Goal: Information Seeking & Learning: Find specific fact

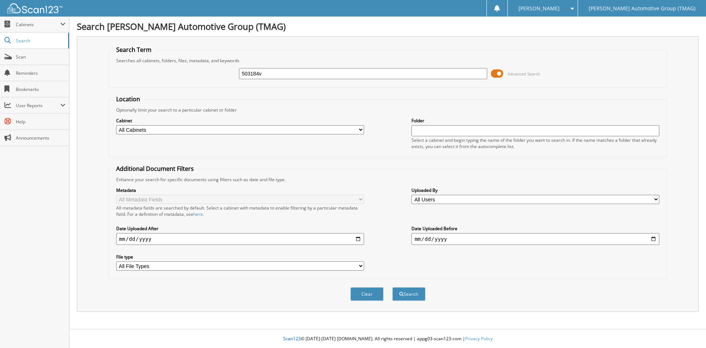
type input "503184v"
click at [393, 287] on button "Search" at bounding box center [409, 294] width 33 height 14
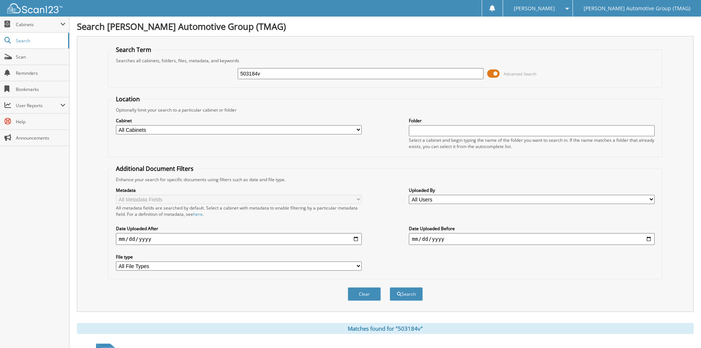
drag, startPoint x: 268, startPoint y: 75, endPoint x: 199, endPoint y: 80, distance: 68.6
click at [199, 80] on div "503184v Advanced Search" at bounding box center [385, 74] width 546 height 20
type input "503184"
click at [390, 287] on button "Search" at bounding box center [406, 294] width 33 height 14
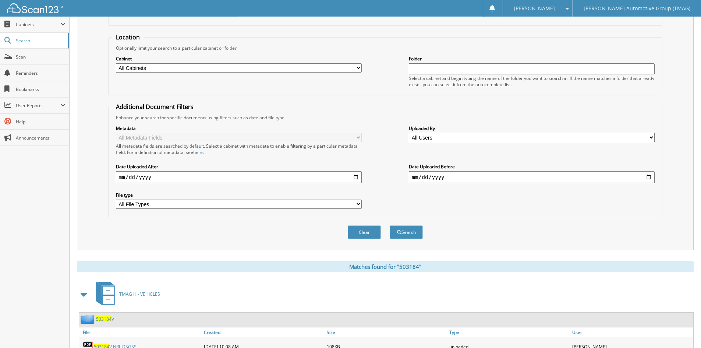
scroll to position [123, 0]
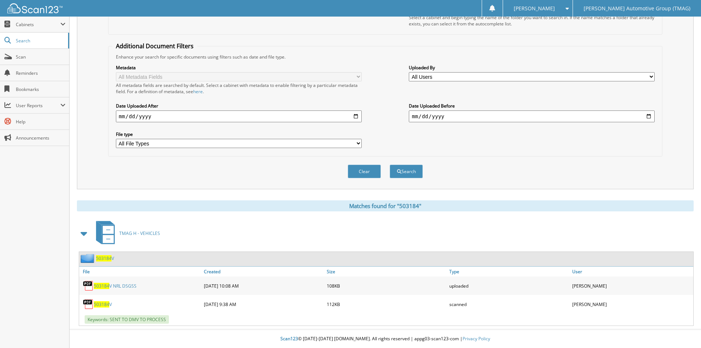
click at [107, 258] on span "503184" at bounding box center [103, 258] width 15 height 6
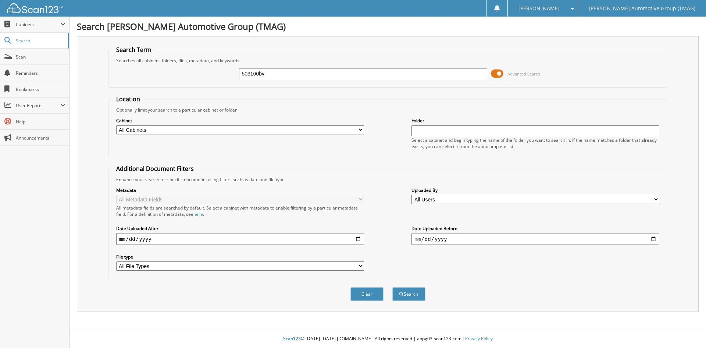
type input "503160bv"
click at [393, 287] on button "Search" at bounding box center [409, 294] width 33 height 14
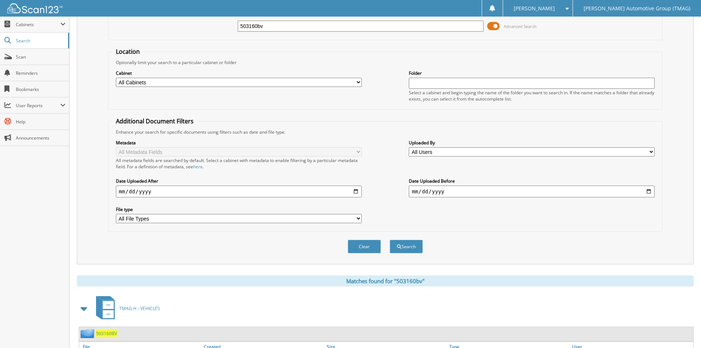
scroll to position [123, 0]
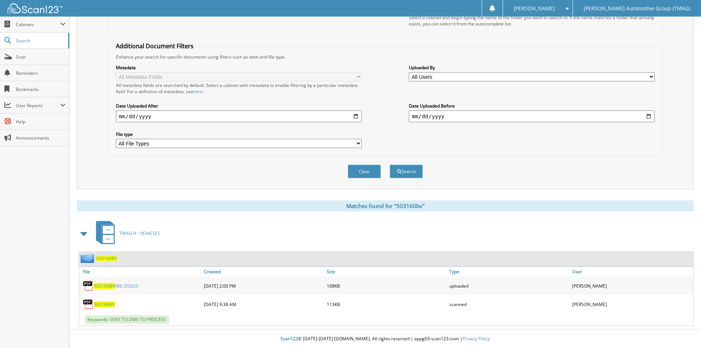
click at [104, 257] on span "503160BV" at bounding box center [106, 258] width 21 height 6
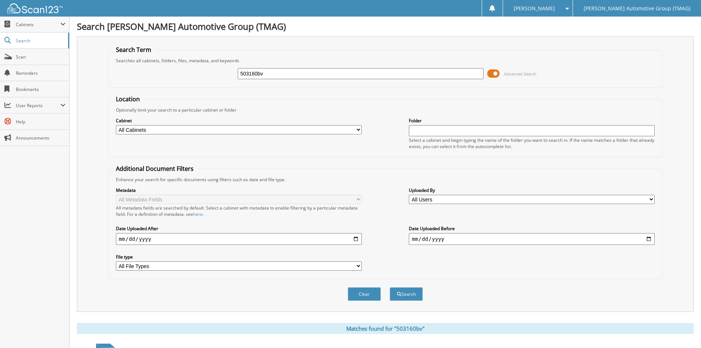
click at [285, 77] on input "503160bv" at bounding box center [361, 73] width 246 height 11
type input "503160"
click at [390, 287] on button "Search" at bounding box center [406, 294] width 33 height 14
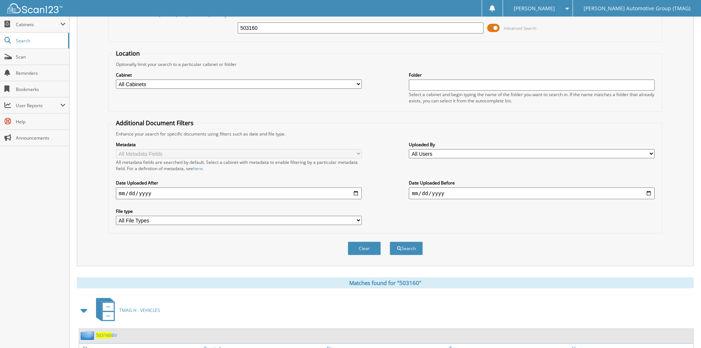
scroll to position [123, 0]
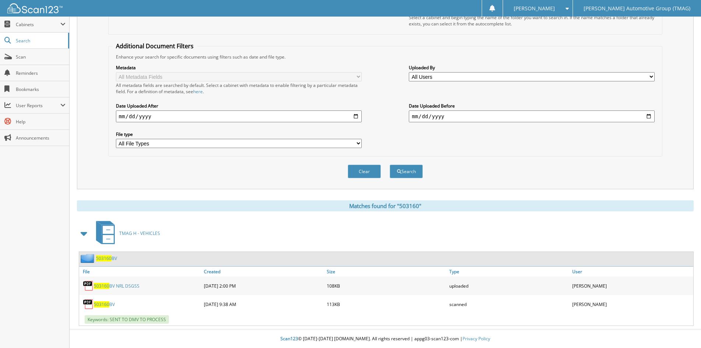
click at [106, 259] on span "503160" at bounding box center [103, 258] width 15 height 6
